Goal: Transaction & Acquisition: Purchase product/service

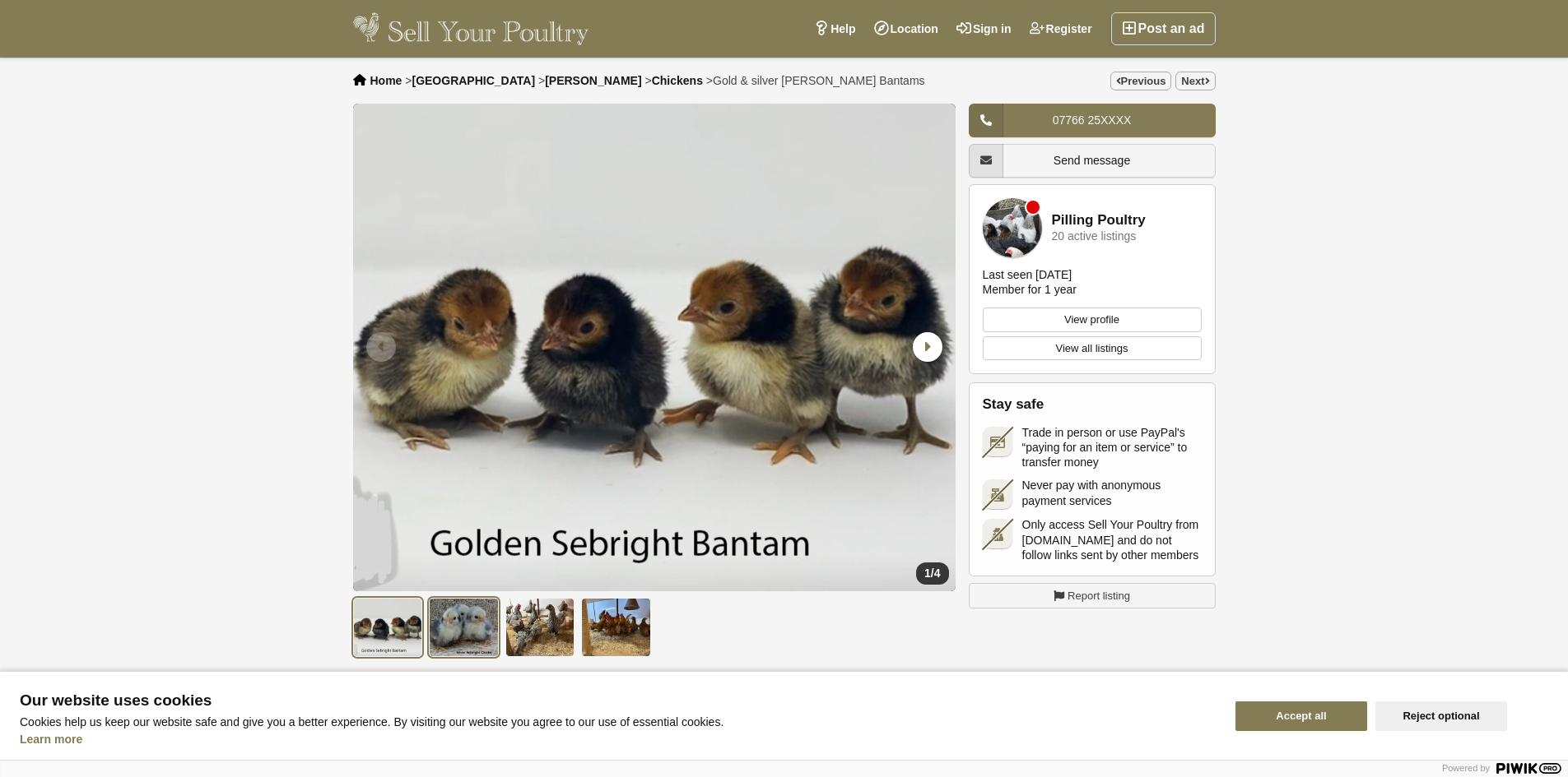
click at [455, 637] on img at bounding box center [463, 628] width 70 height 59
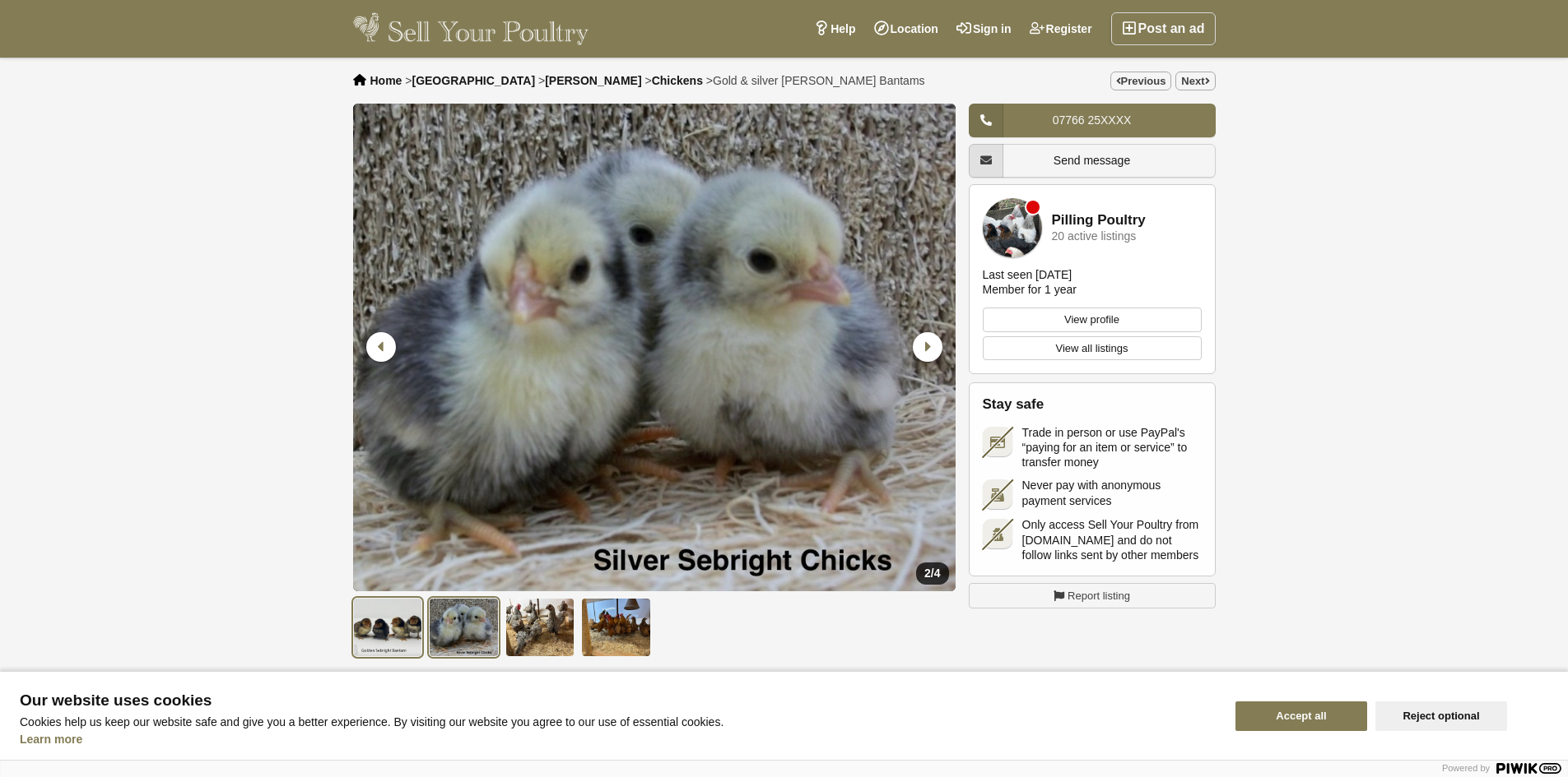
click at [369, 631] on img at bounding box center [388, 628] width 70 height 59
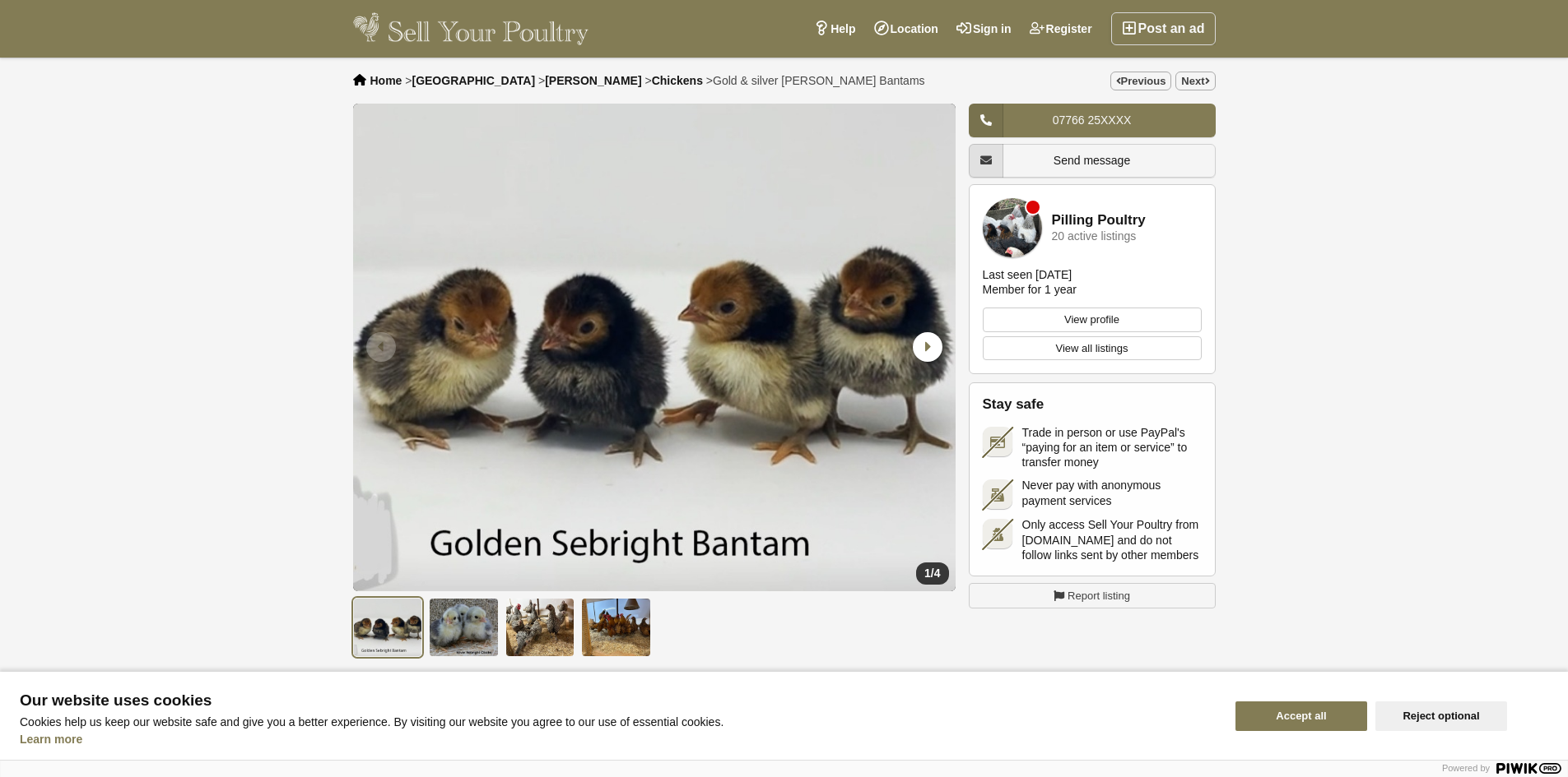
click at [1107, 219] on link "Pilling Poultry" at bounding box center [1099, 221] width 94 height 15
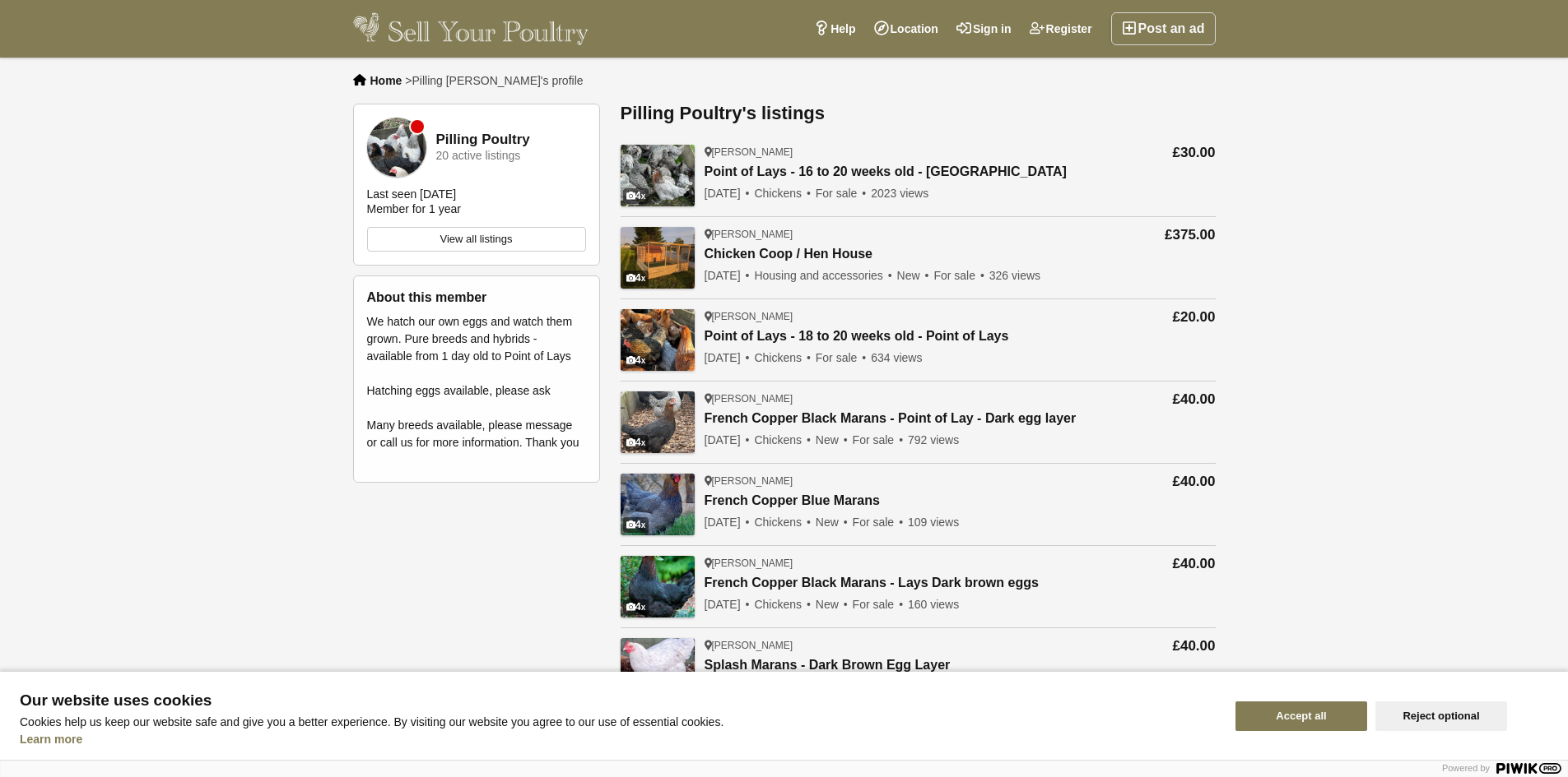
click at [524, 28] on img at bounding box center [471, 29] width 236 height 33
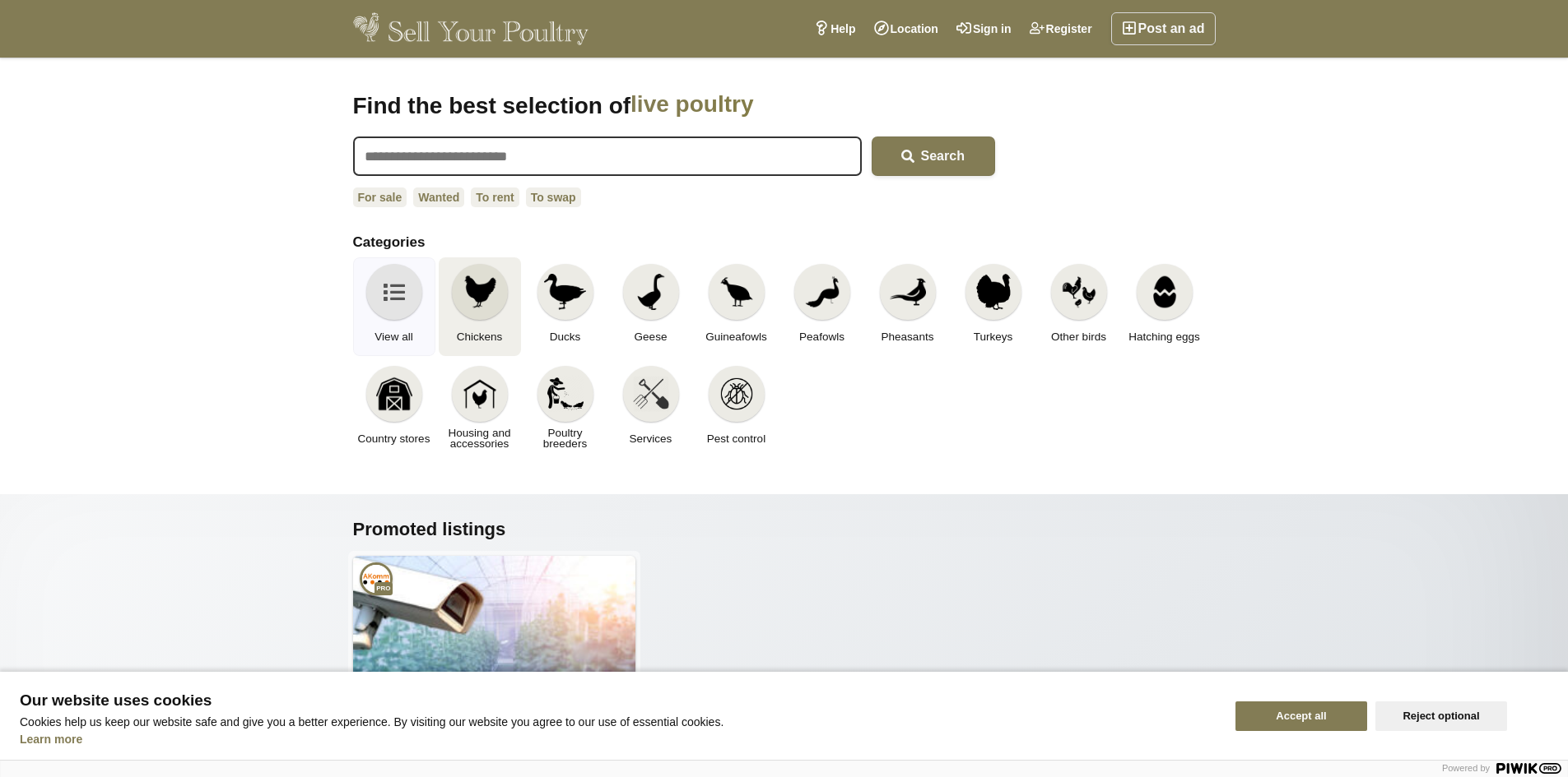
click at [479, 313] on div at bounding box center [480, 292] width 56 height 56
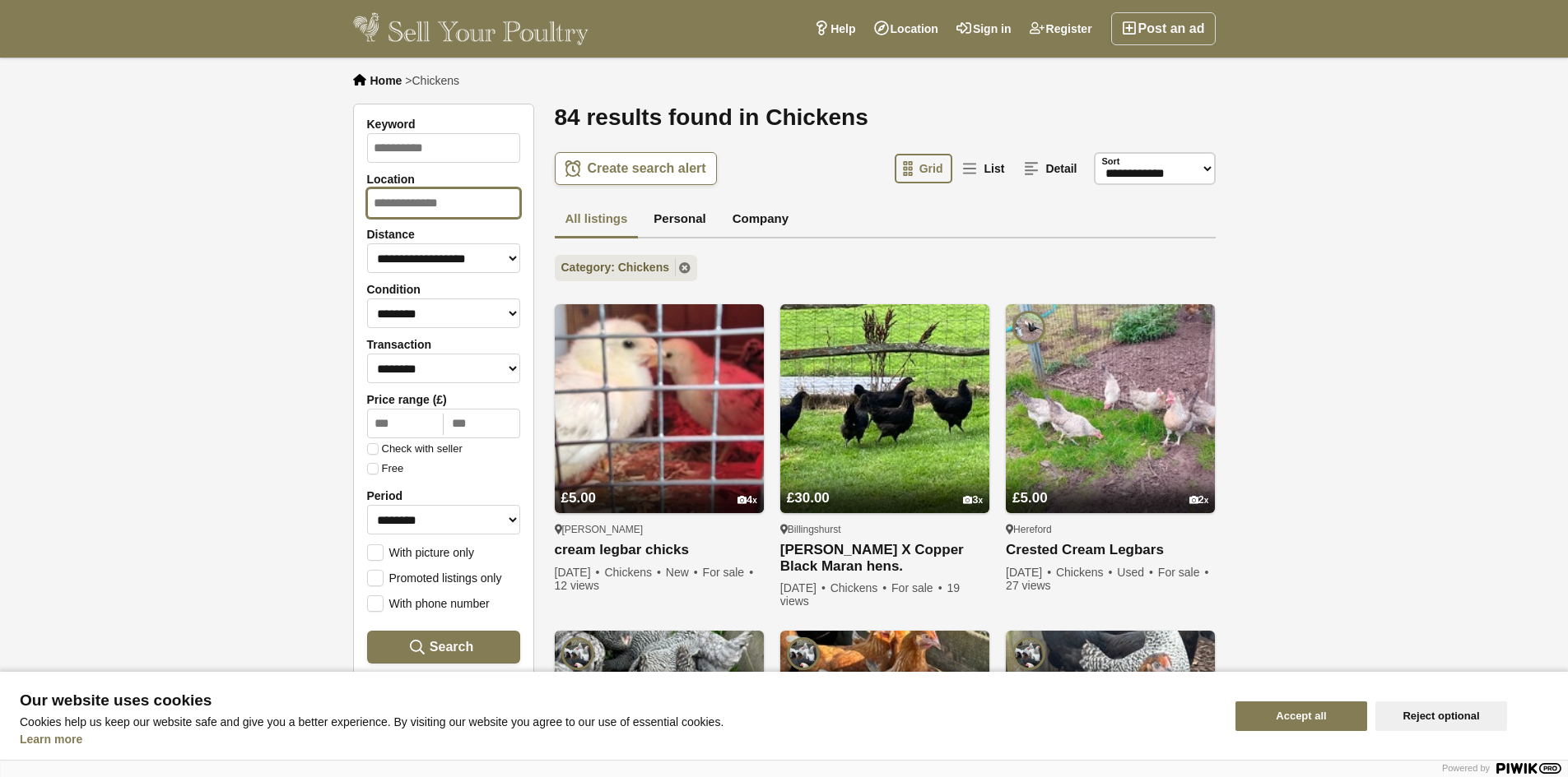
click at [492, 203] on input "Location" at bounding box center [443, 203] width 153 height 30
click at [466, 196] on input "Location" at bounding box center [443, 203] width 153 height 30
type input "**********"
click at [367, 631] on button "Search" at bounding box center [443, 647] width 153 height 33
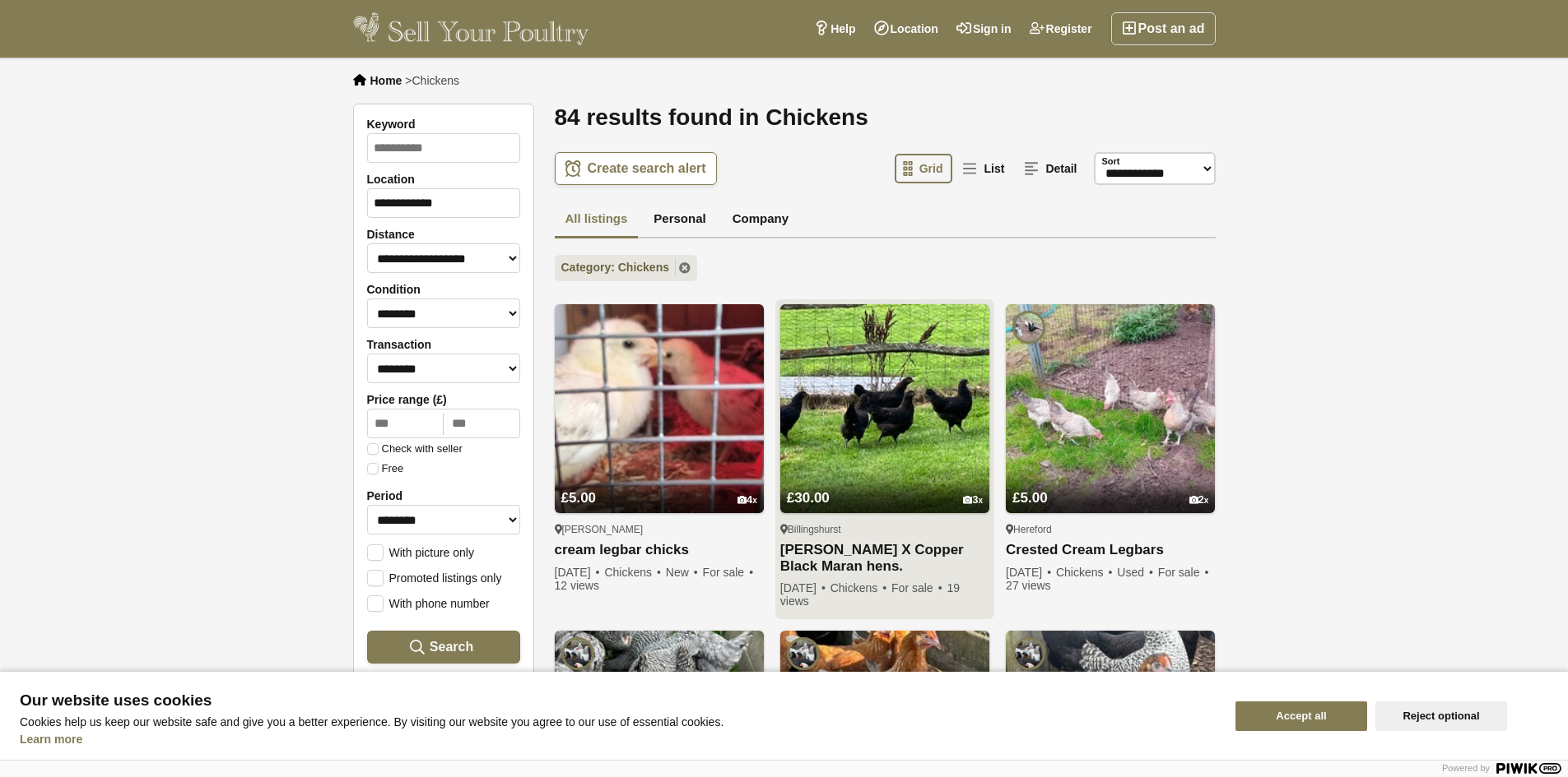
click at [885, 411] on img at bounding box center [885, 409] width 209 height 209
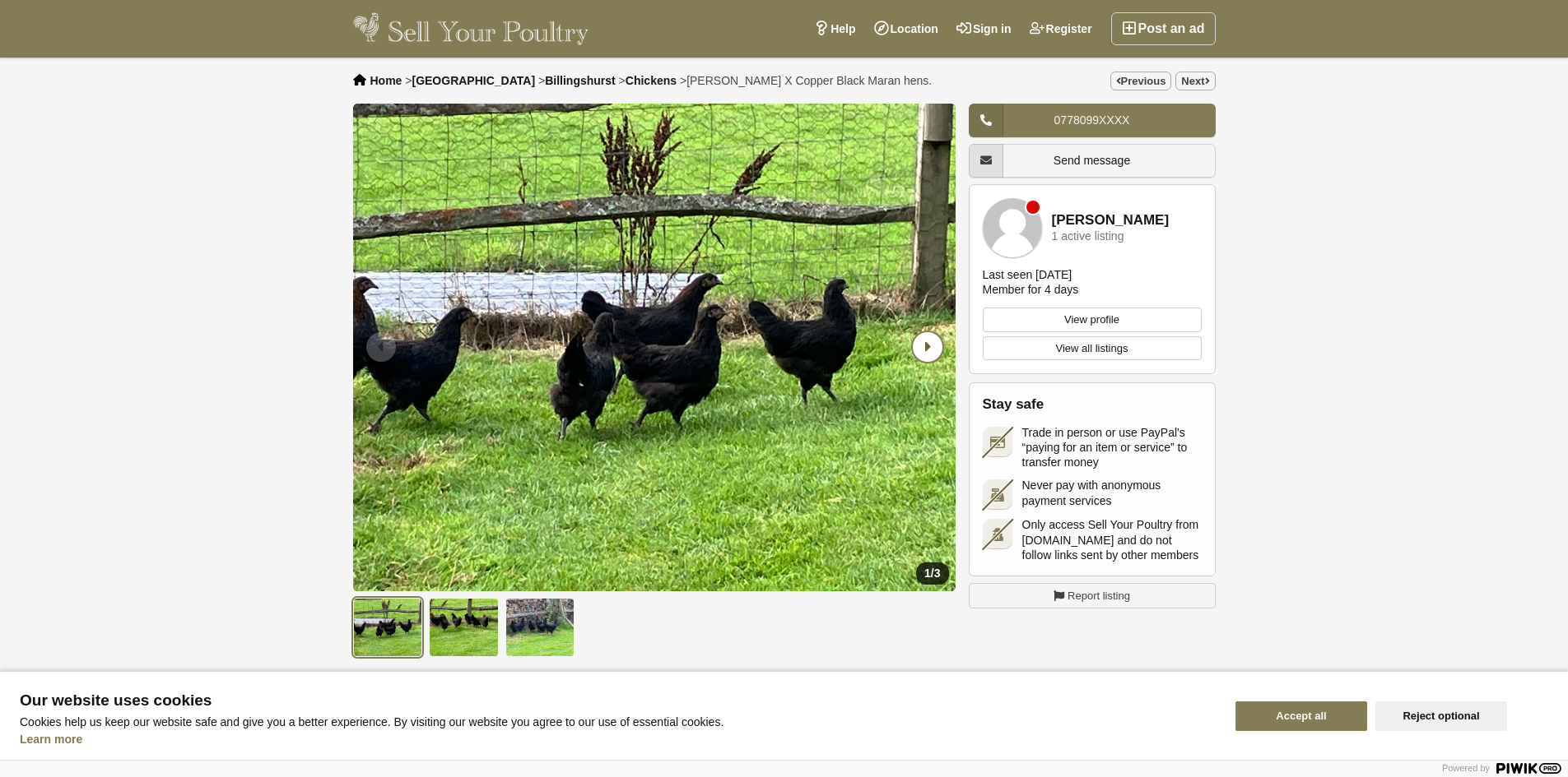
click at [923, 344] on icon "Next slide" at bounding box center [927, 346] width 30 height 30
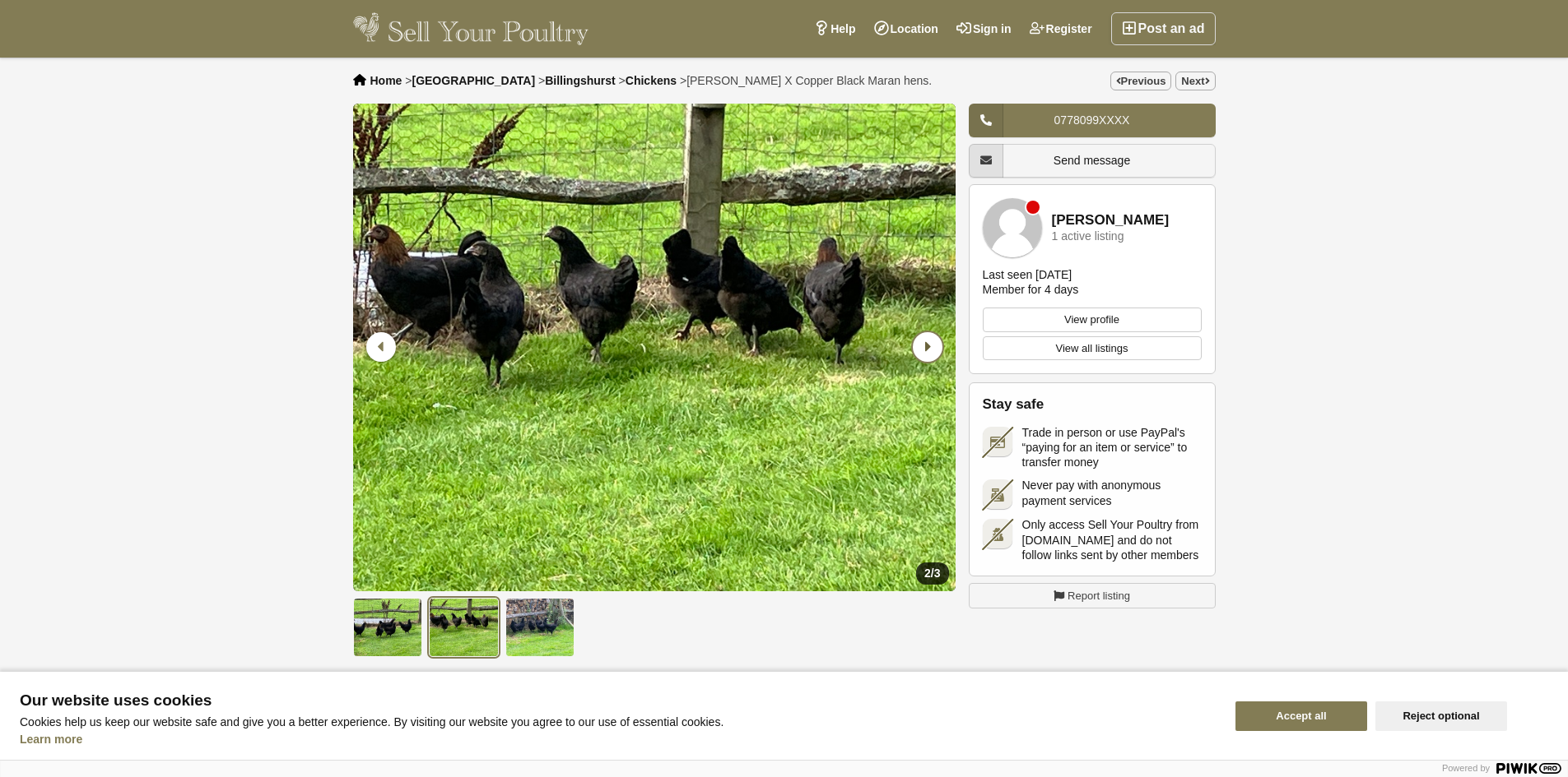
click at [923, 344] on icon "Next slide" at bounding box center [927, 346] width 30 height 30
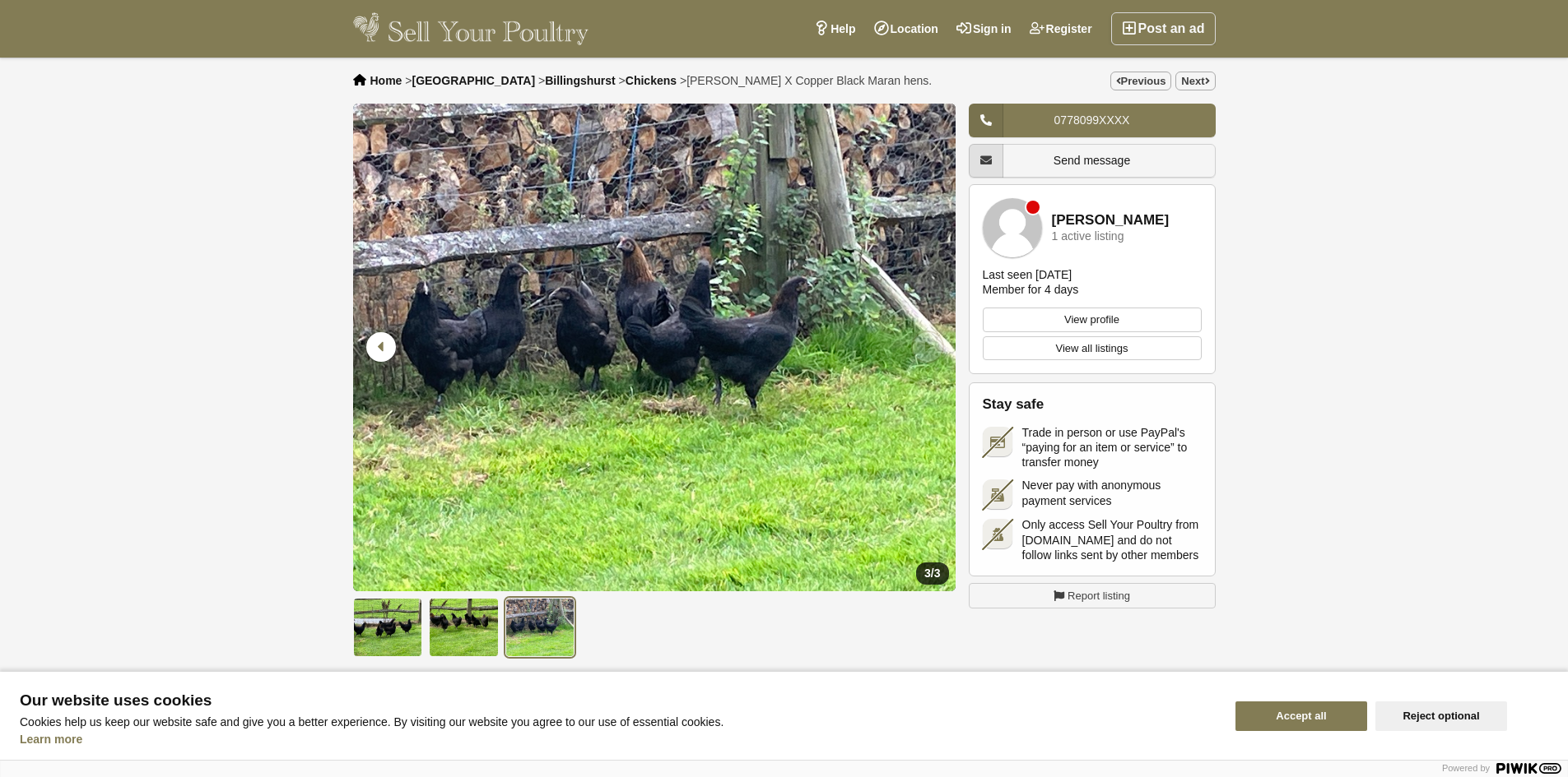
click at [923, 344] on icon "Next slide" at bounding box center [927, 346] width 30 height 30
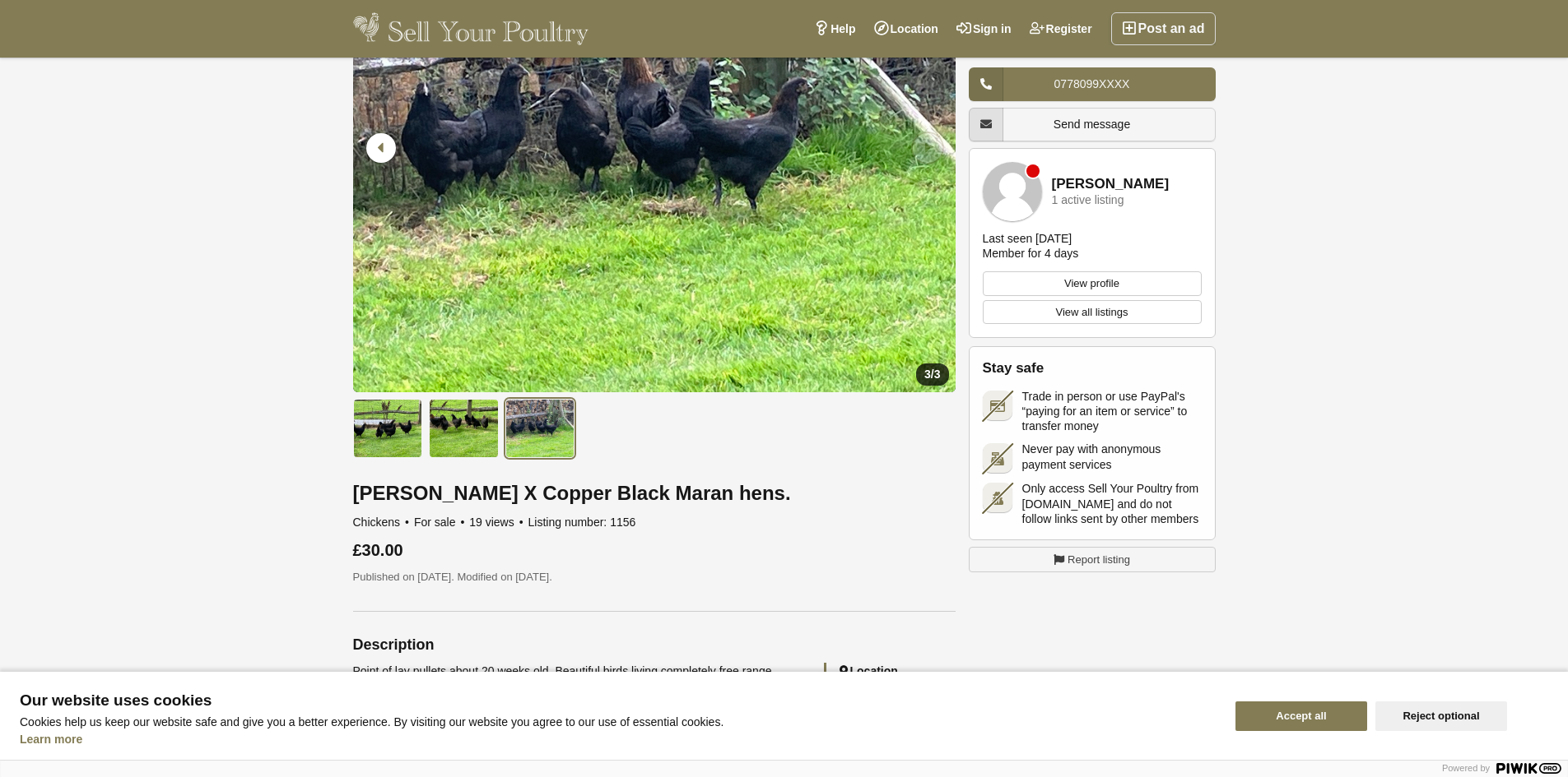
scroll to position [329, 0]
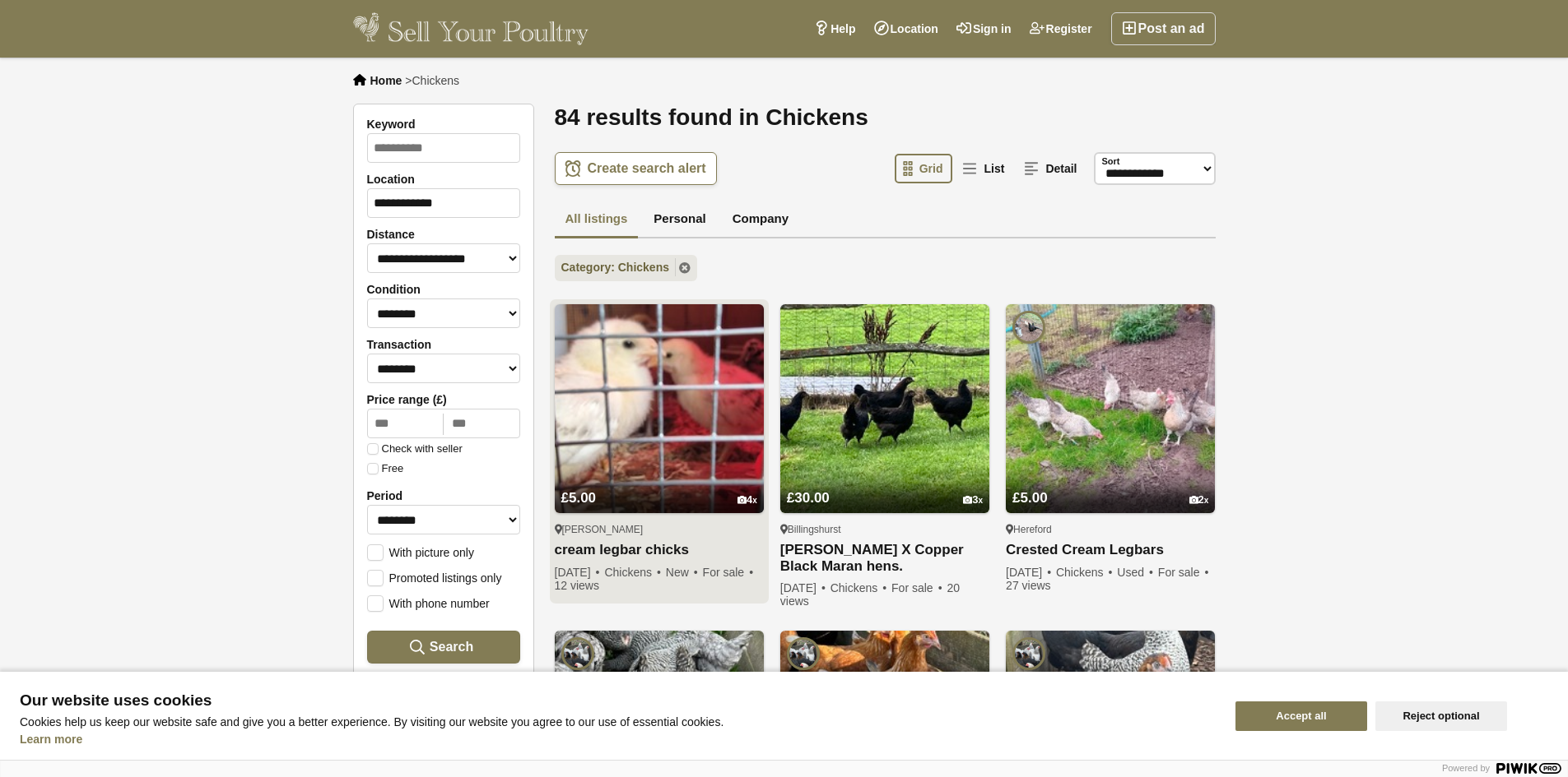
click at [677, 390] on img at bounding box center [659, 409] width 209 height 209
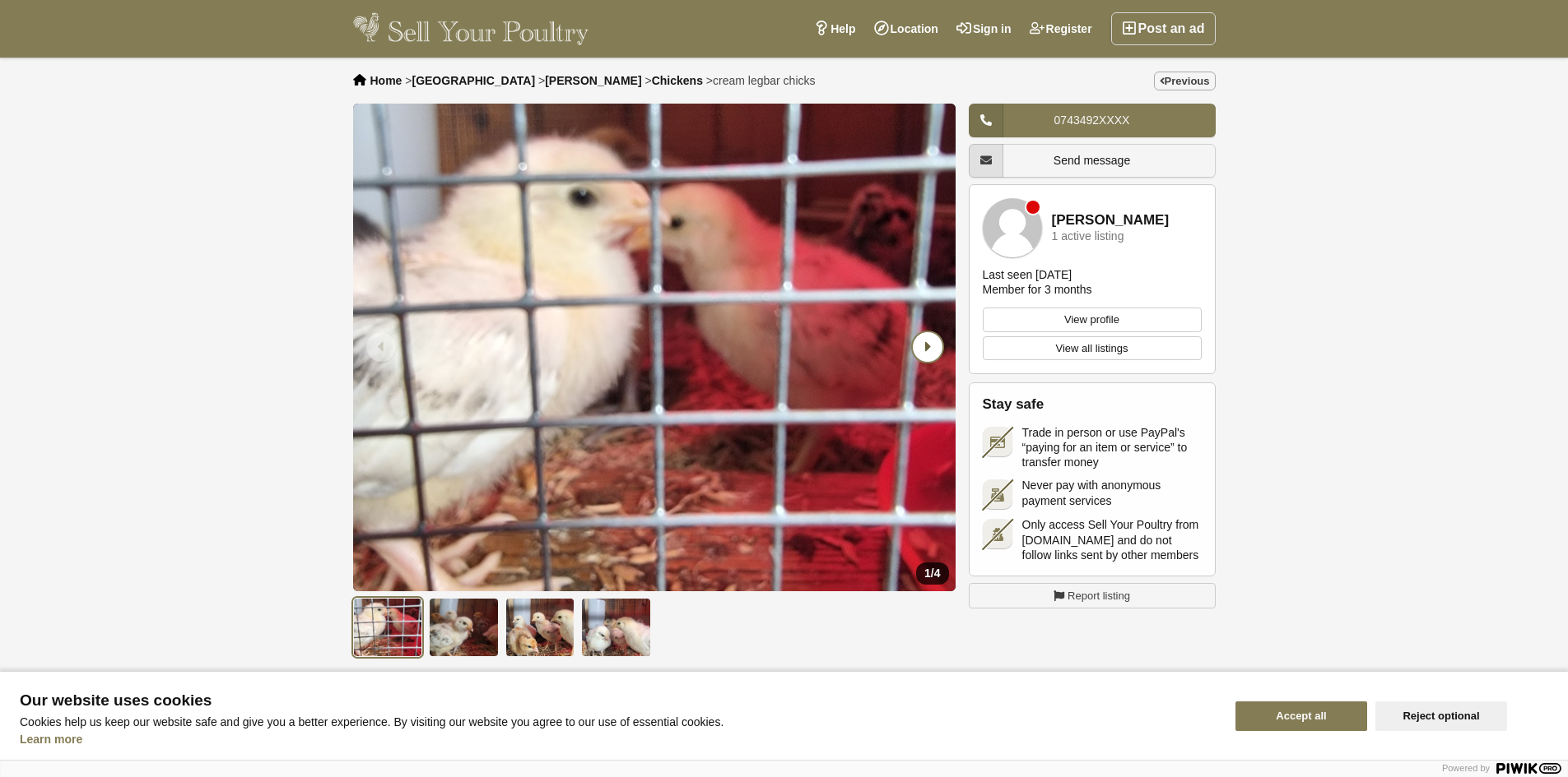
click at [921, 346] on icon "Next slide" at bounding box center [927, 346] width 30 height 30
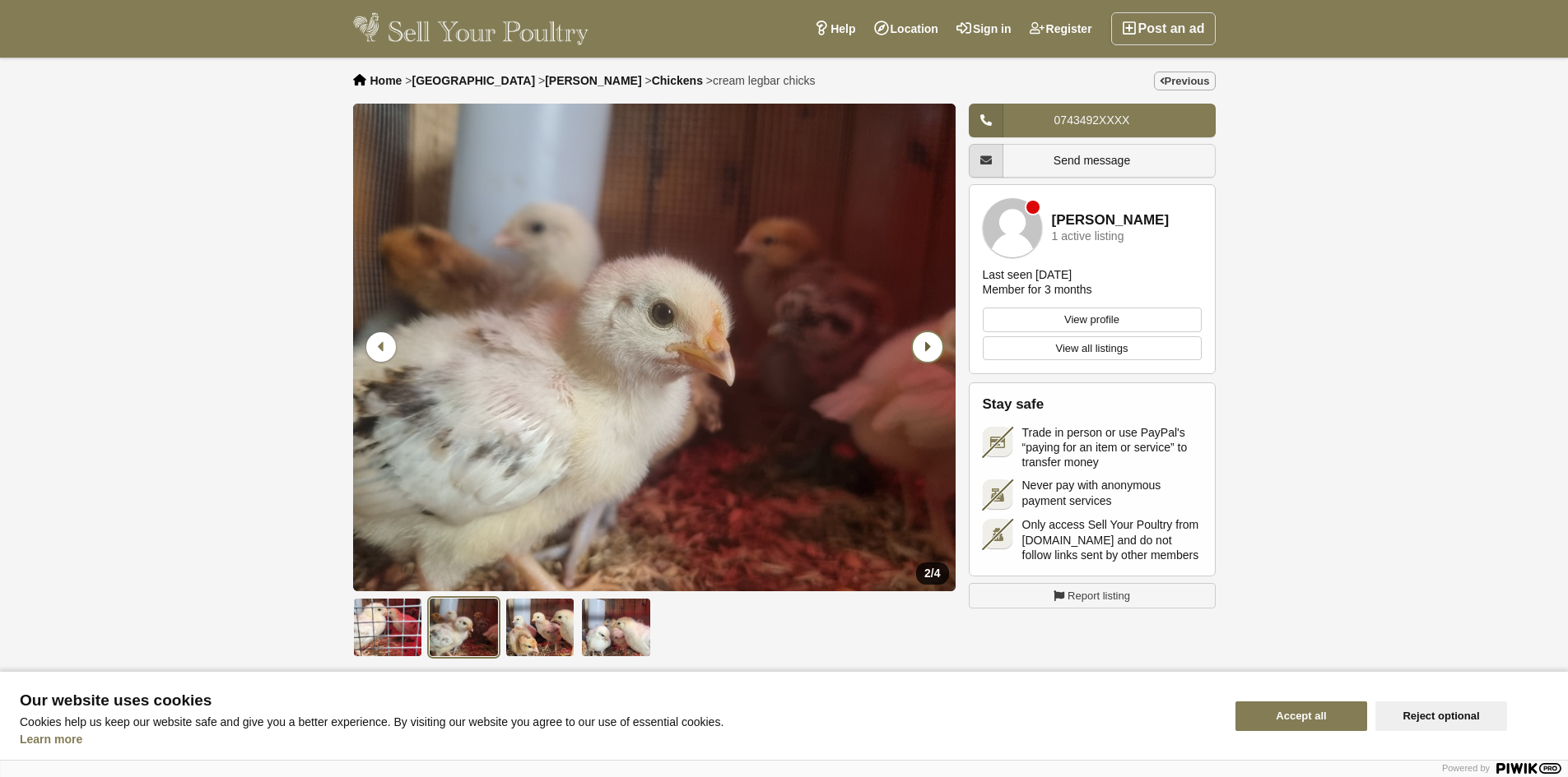
click at [921, 346] on icon "Next slide" at bounding box center [927, 346] width 30 height 30
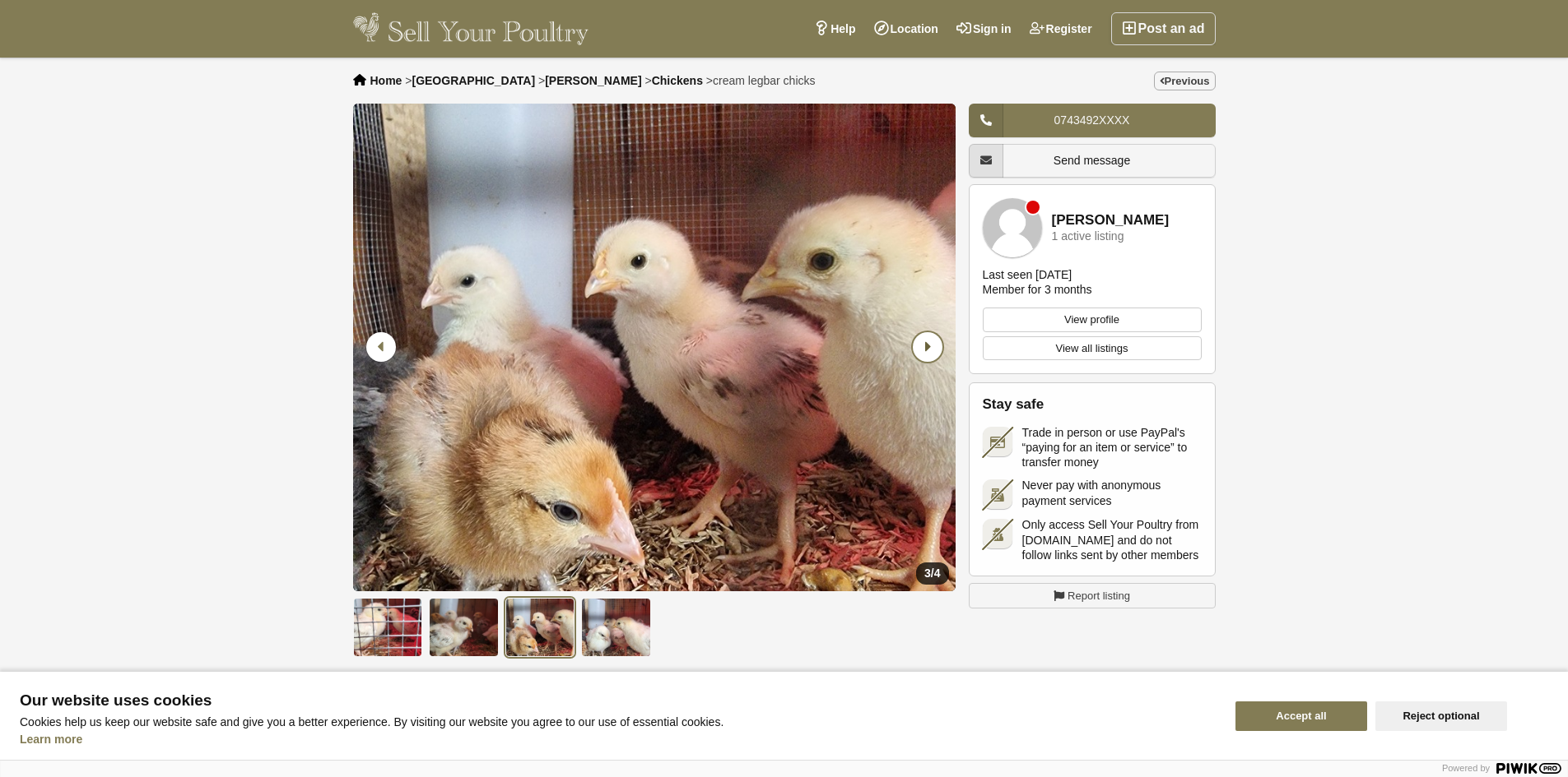
click at [921, 346] on icon "Next slide" at bounding box center [927, 346] width 30 height 30
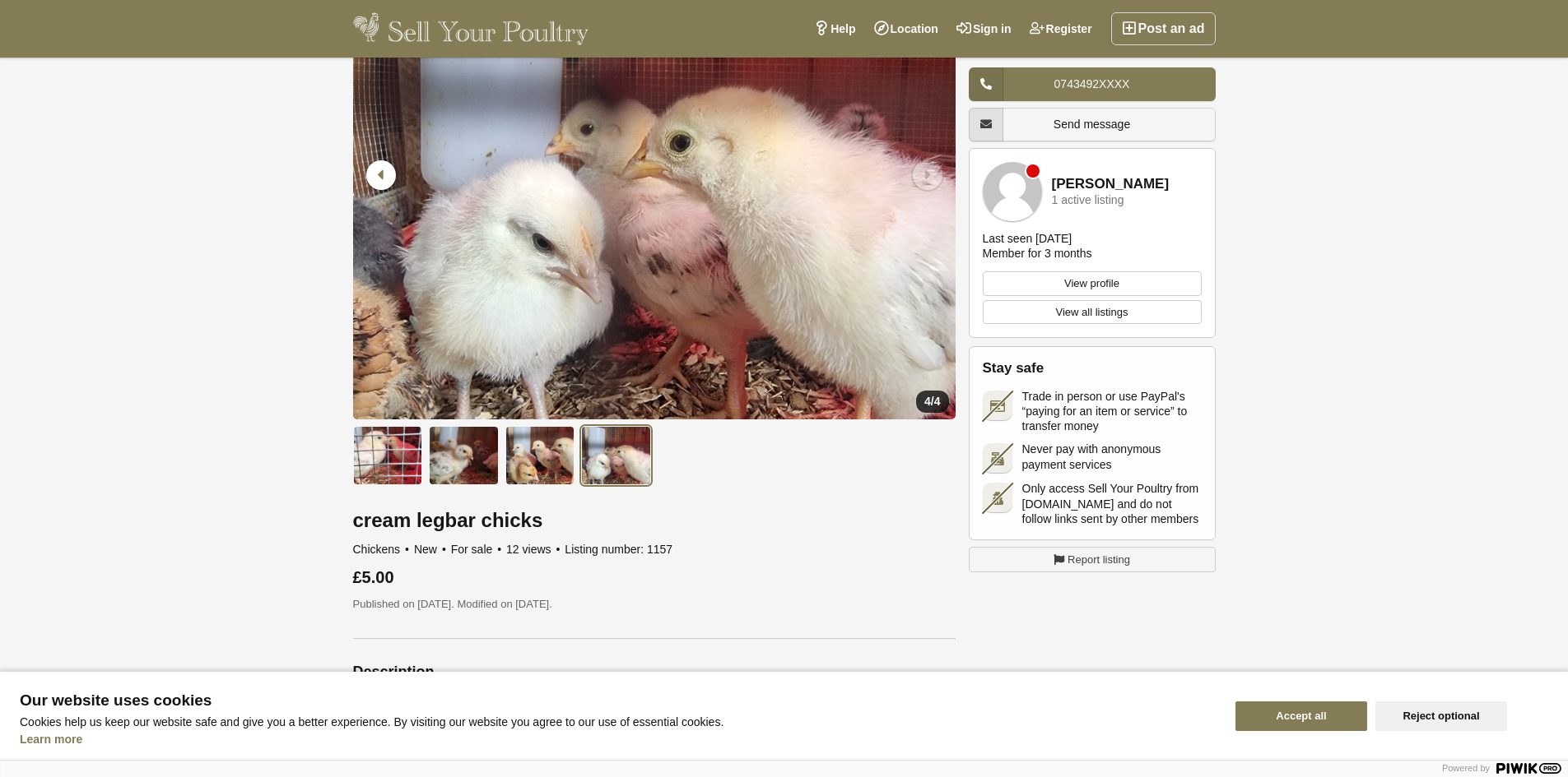
scroll to position [411, 0]
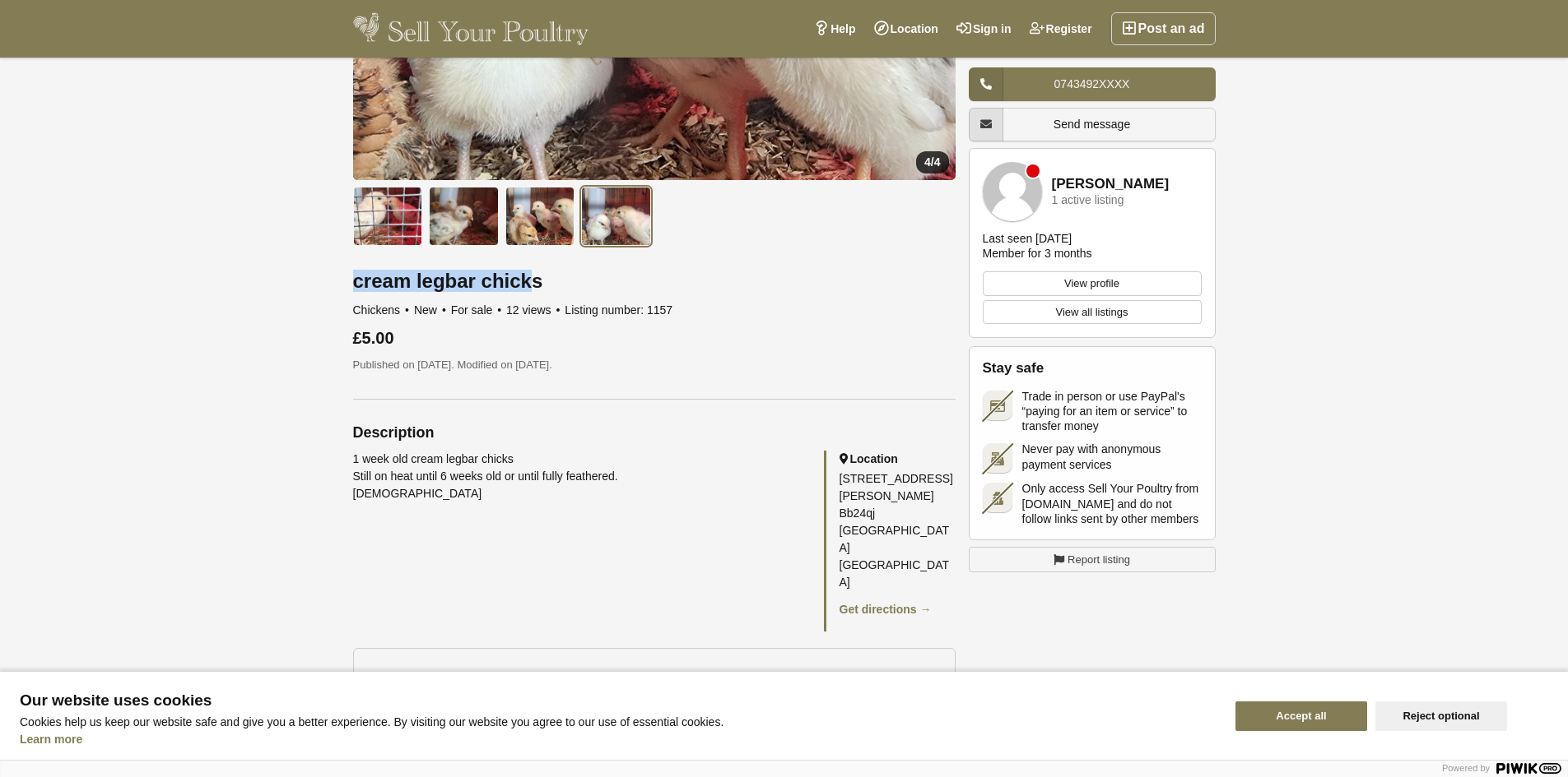
drag, startPoint x: 352, startPoint y: 282, endPoint x: 523, endPoint y: 283, distance: 171.0
click at [523, 283] on div "4 / 4 3" at bounding box center [784, 620] width 888 height 1857
drag, startPoint x: 554, startPoint y: 285, endPoint x: 562, endPoint y: 276, distance: 12.0
click at [565, 277] on h1 "cream legbar chicks" at bounding box center [654, 281] width 602 height 21
drag, startPoint x: 549, startPoint y: 278, endPoint x: 352, endPoint y: 282, distance: 197.0
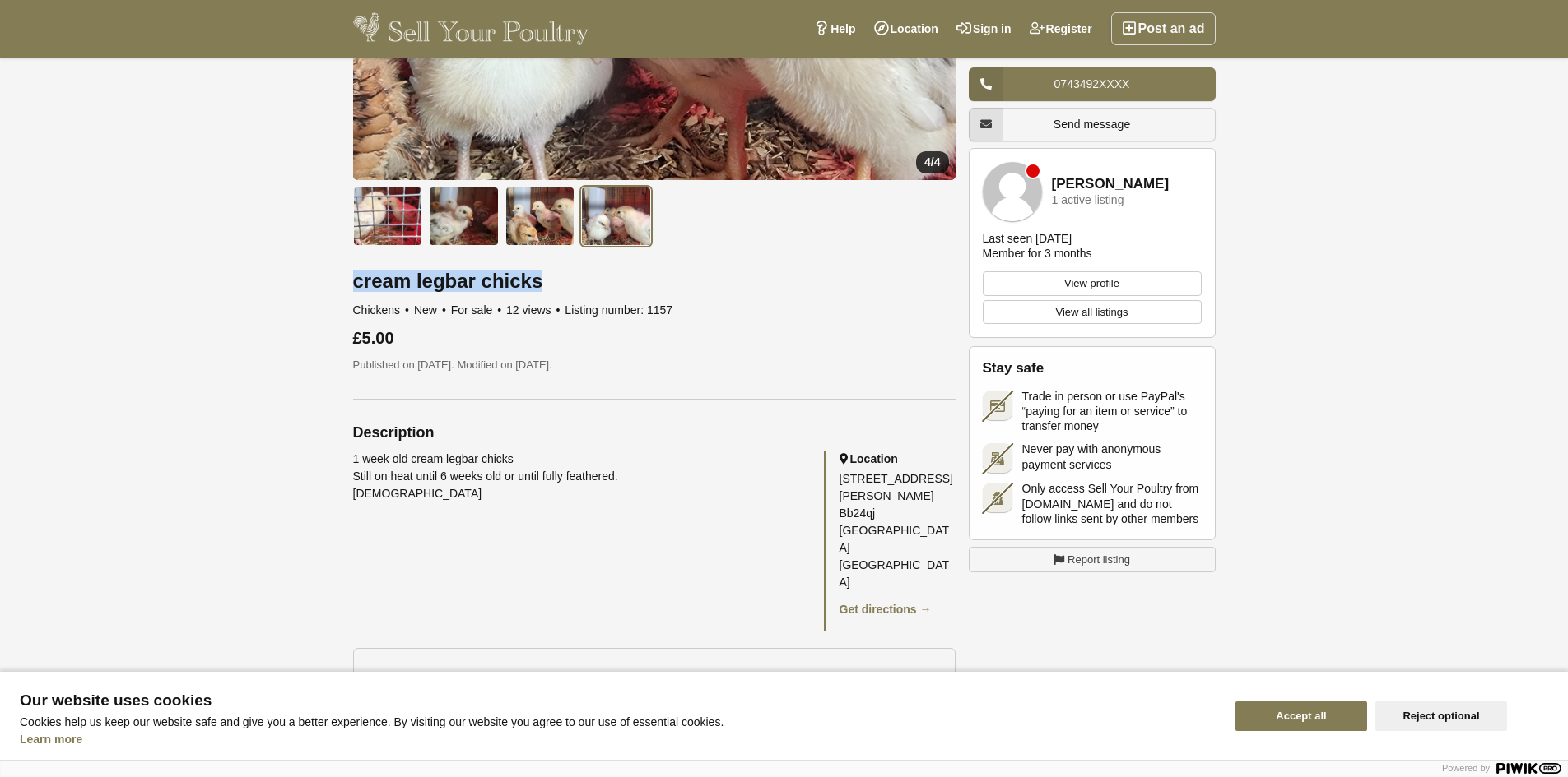
click at [351, 281] on div "4 / 4 3" at bounding box center [784, 620] width 888 height 1857
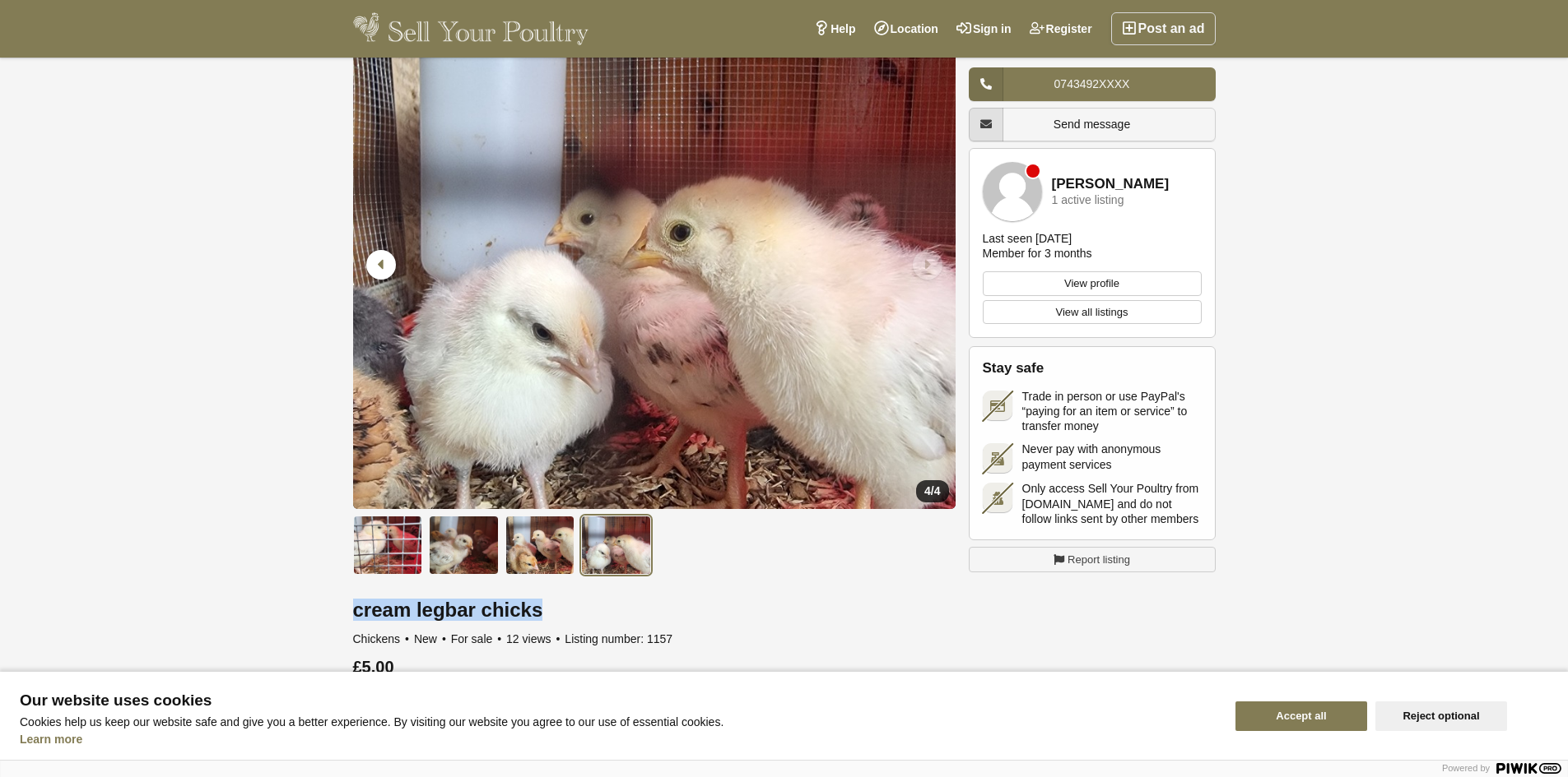
scroll to position [0, 0]
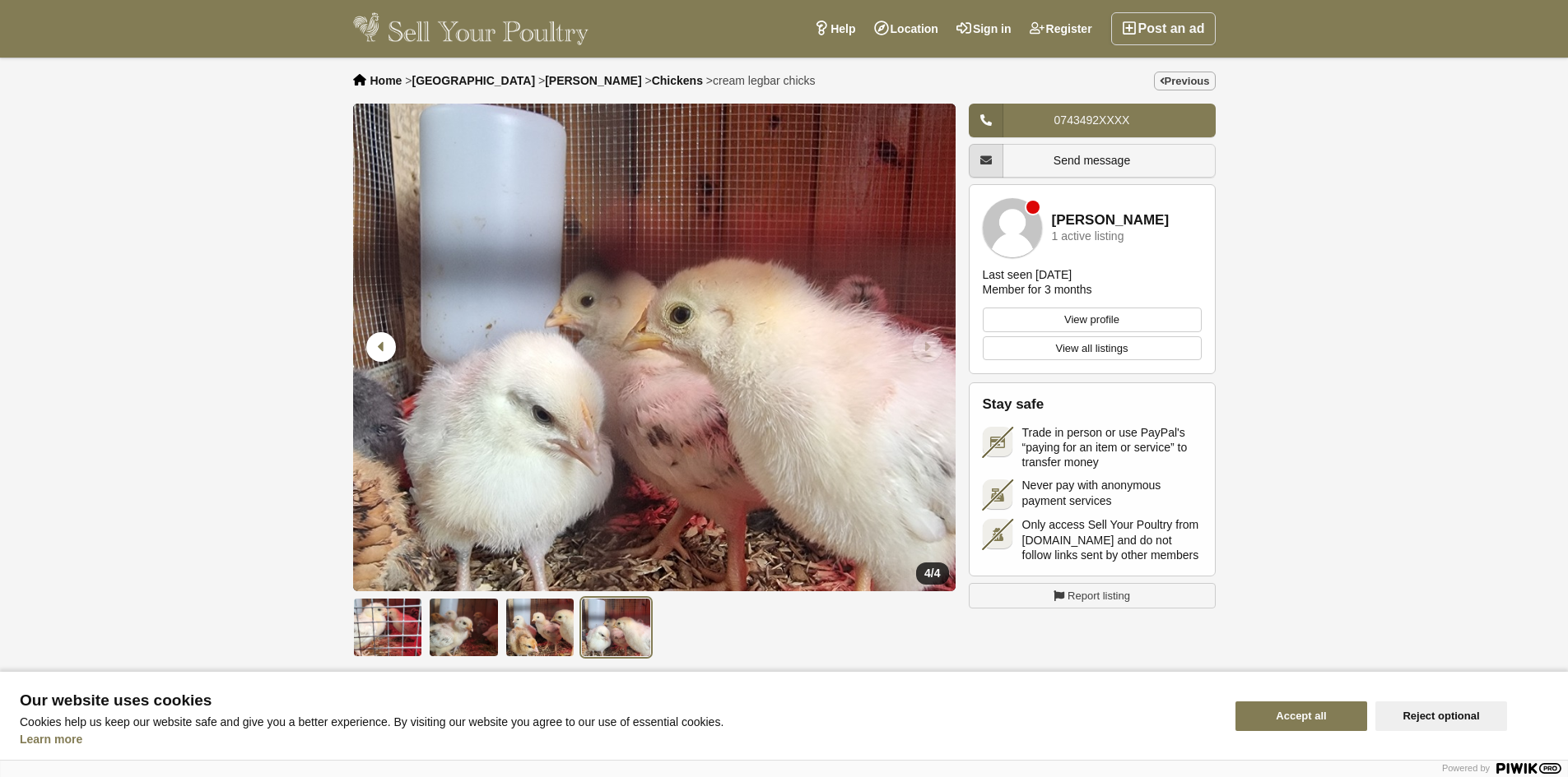
click at [531, 32] on img at bounding box center [471, 29] width 236 height 33
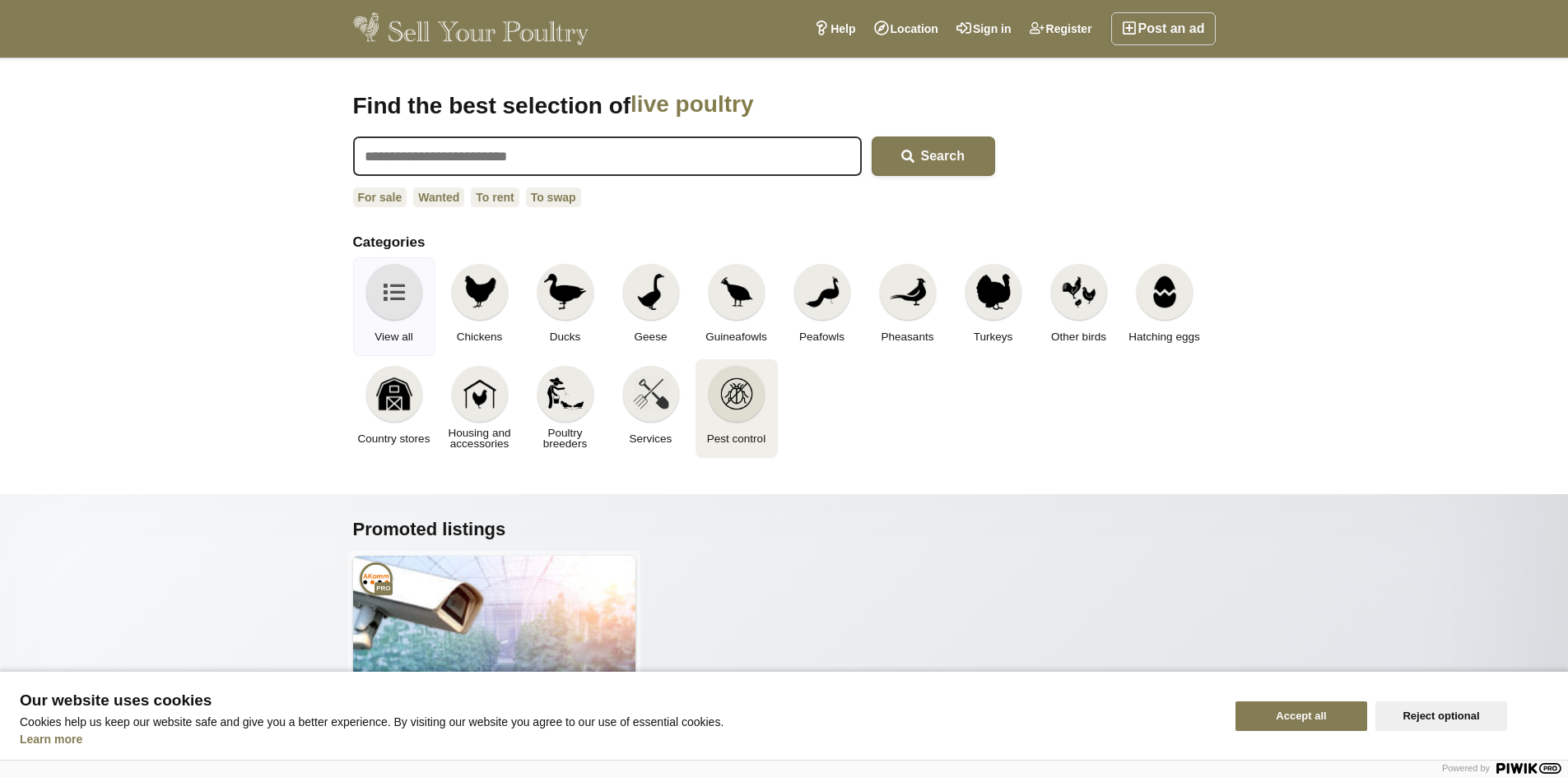
click at [717, 392] on div at bounding box center [736, 394] width 56 height 56
